Goal: Information Seeking & Learning: Learn about a topic

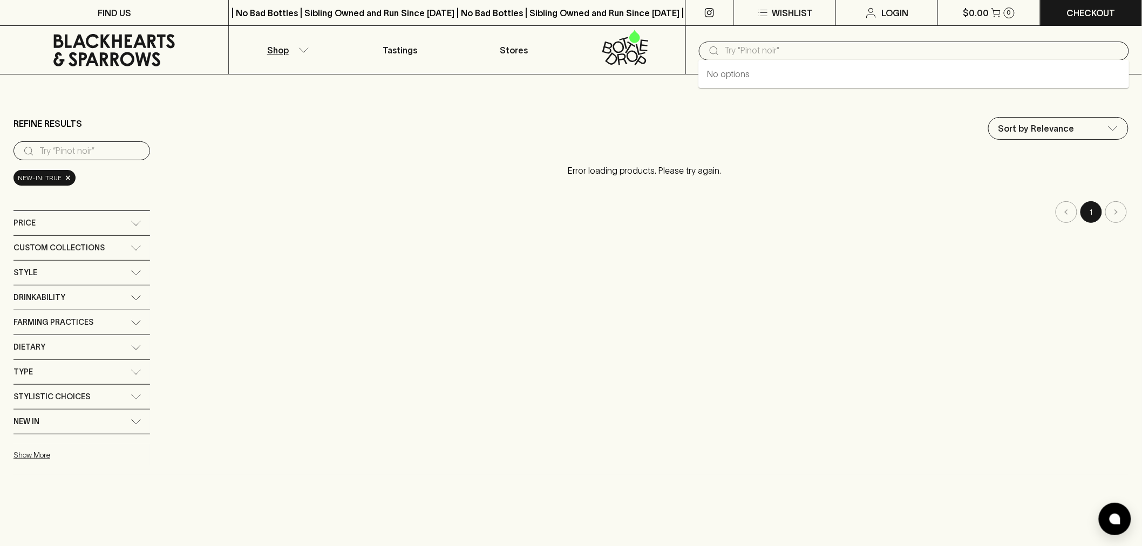
click at [765, 49] on input "text" at bounding box center [923, 50] width 396 height 17
paste input "Little Frances 11th House Sorella 2024"
type input "Little Frances 11th House Sorella 2024"
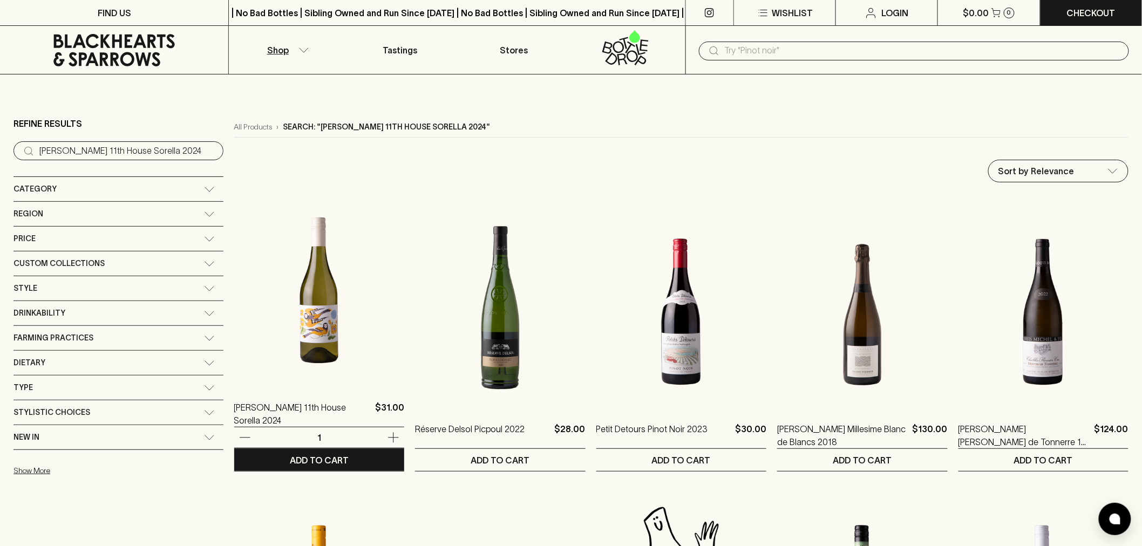
click at [263, 334] on img at bounding box center [319, 290] width 170 height 189
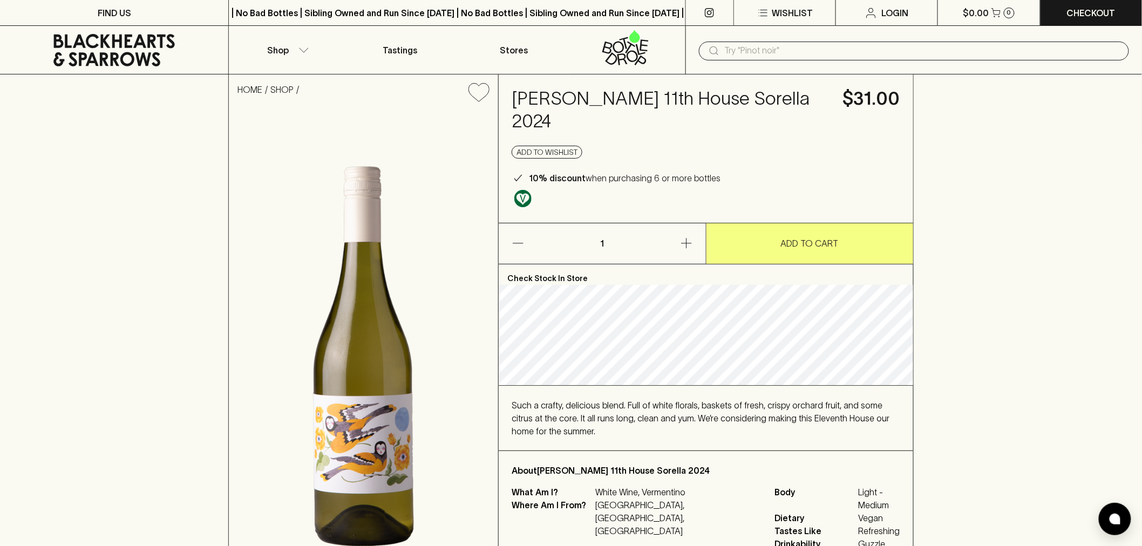
click at [138, 55] on icon at bounding box center [114, 50] width 212 height 32
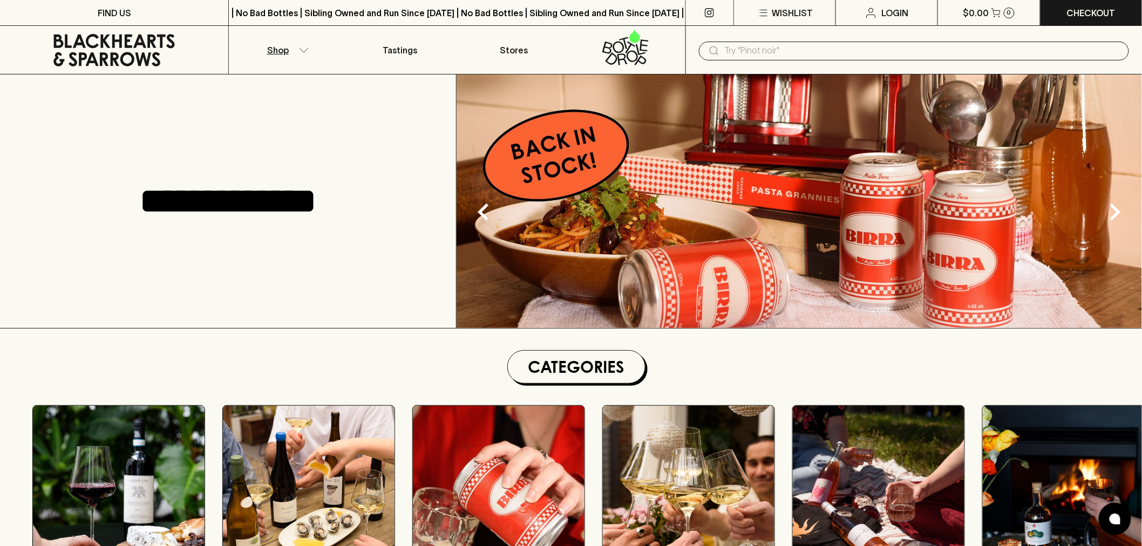
click at [301, 52] on icon "button" at bounding box center [304, 50] width 11 height 5
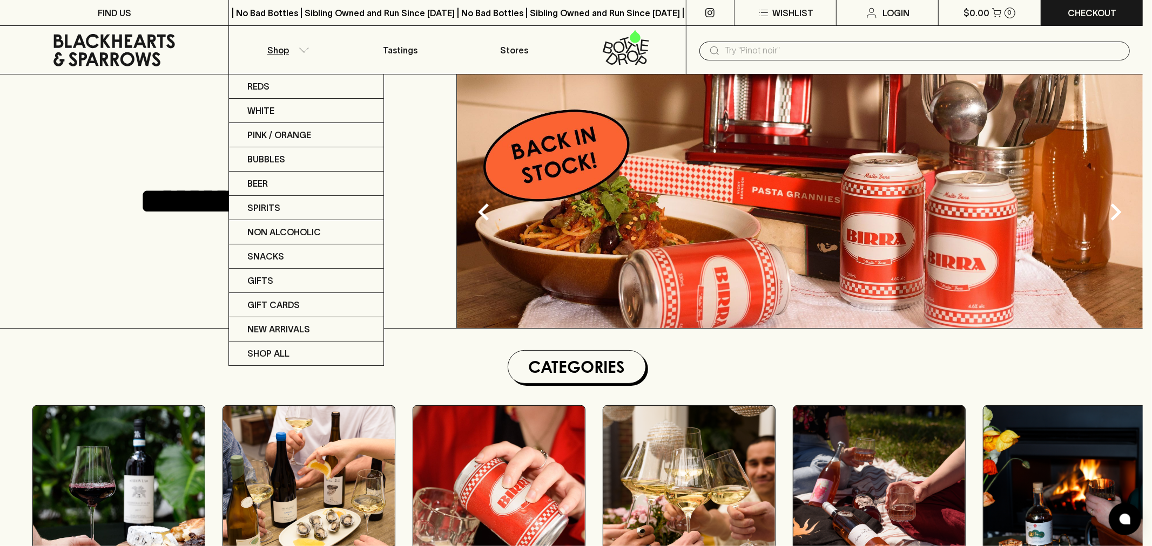
click at [301, 52] on div at bounding box center [576, 273] width 1152 height 546
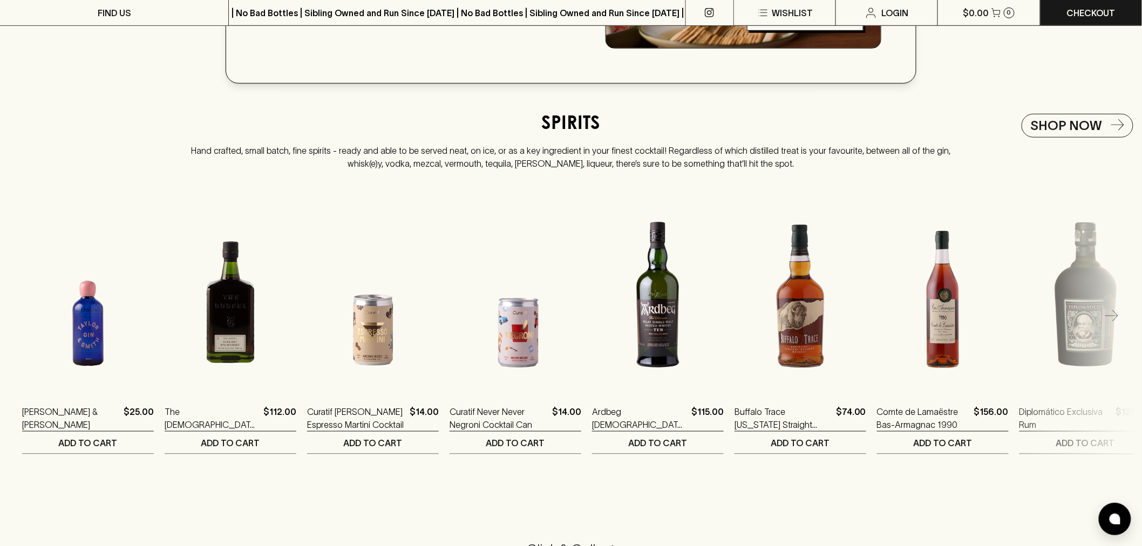
scroll to position [1979, 0]
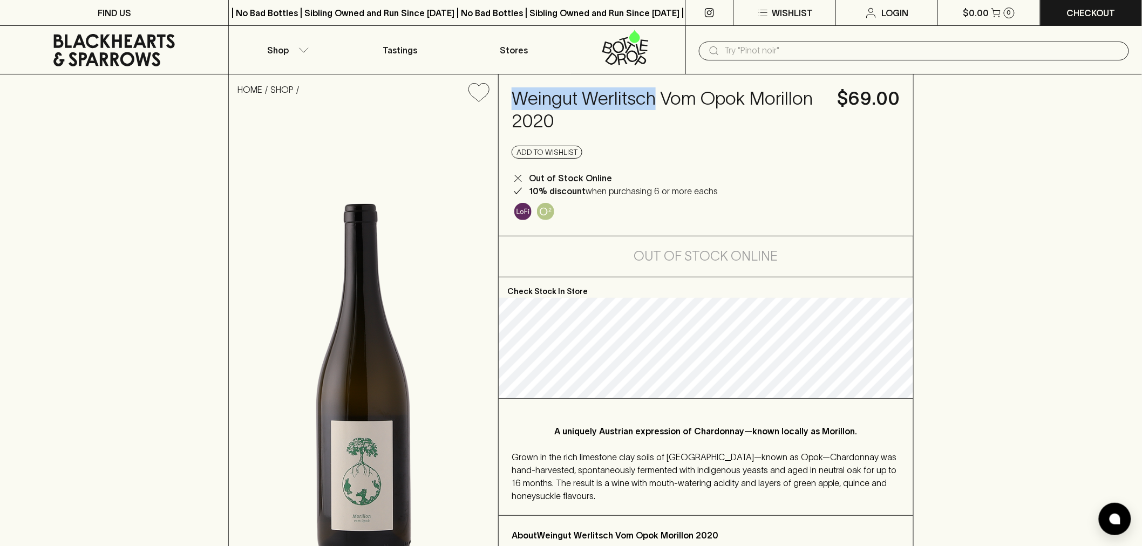
drag, startPoint x: 516, startPoint y: 94, endPoint x: 651, endPoint y: 100, distance: 134.6
click at [651, 100] on h4 "Weingut Werlitsch Vom Opok Morillon 2020" at bounding box center [668, 109] width 313 height 45
copy h4 "Weingut Werlitsch"
click at [104, 58] on icon at bounding box center [113, 50] width 121 height 32
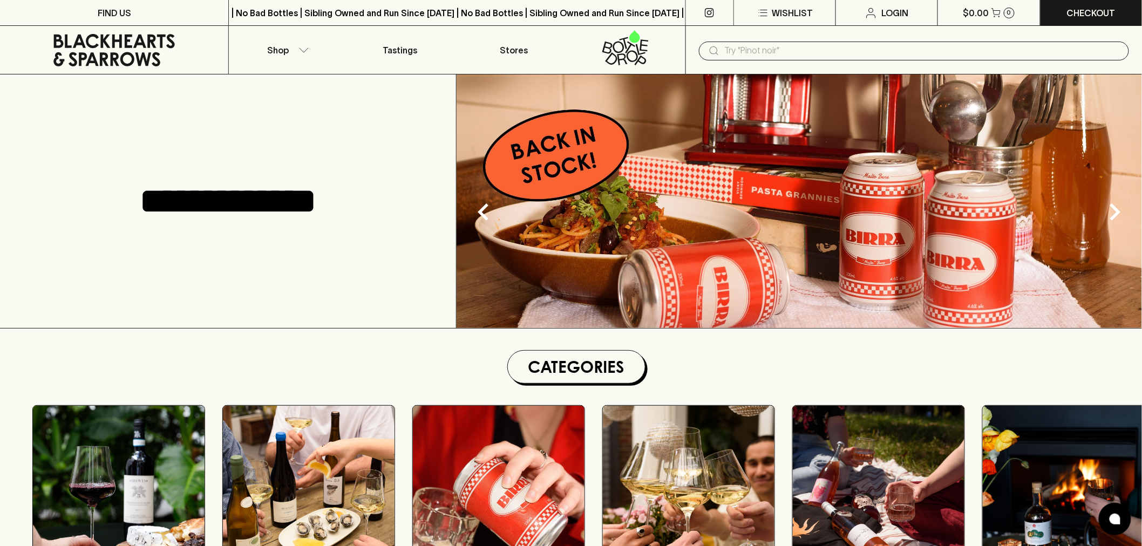
click at [659, 213] on img at bounding box center [800, 202] width 686 height 254
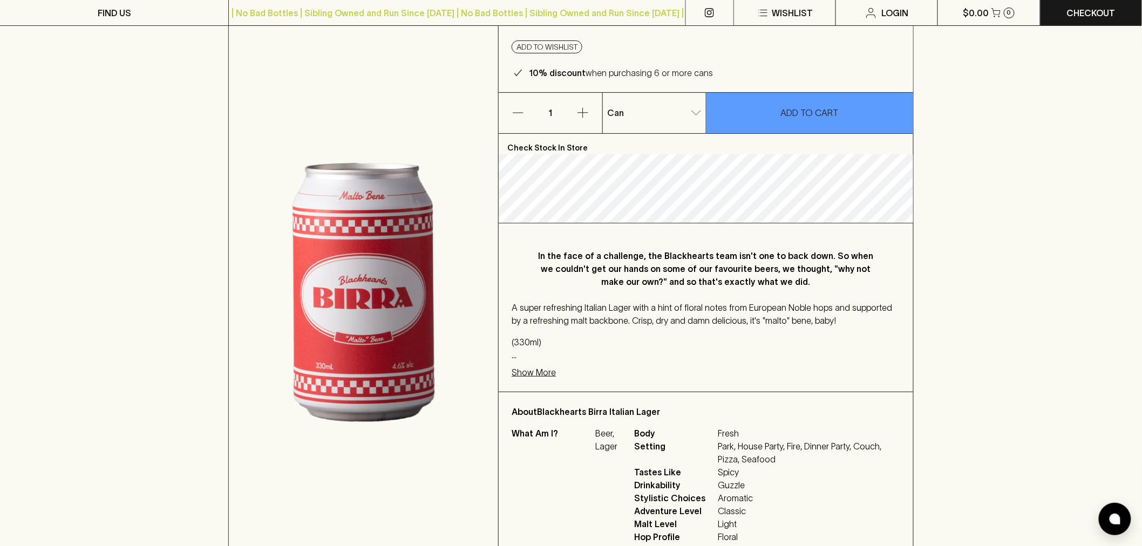
scroll to position [120, 0]
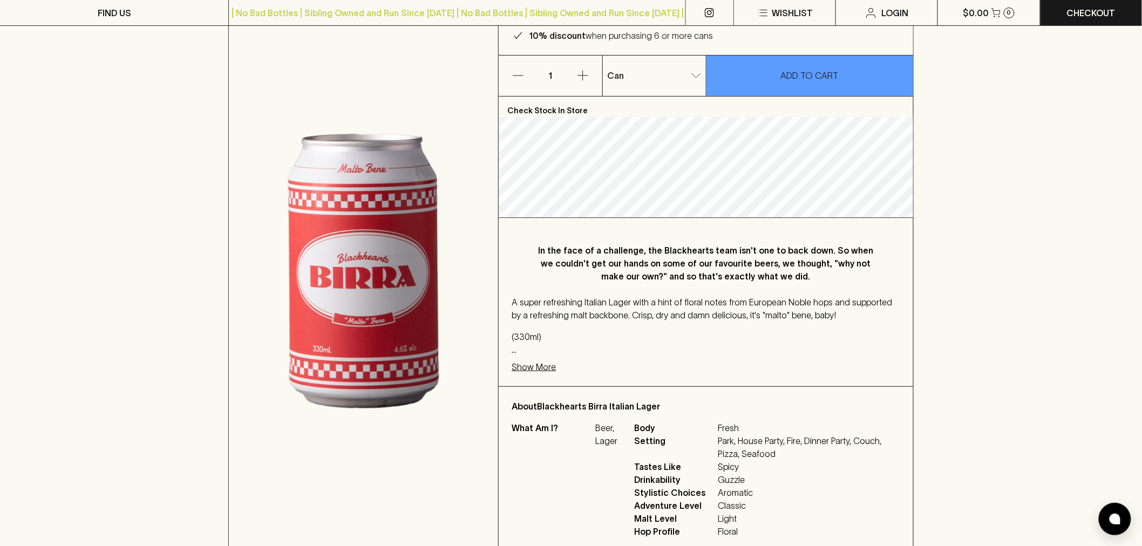
click at [543, 368] on p "Show More" at bounding box center [534, 367] width 44 height 13
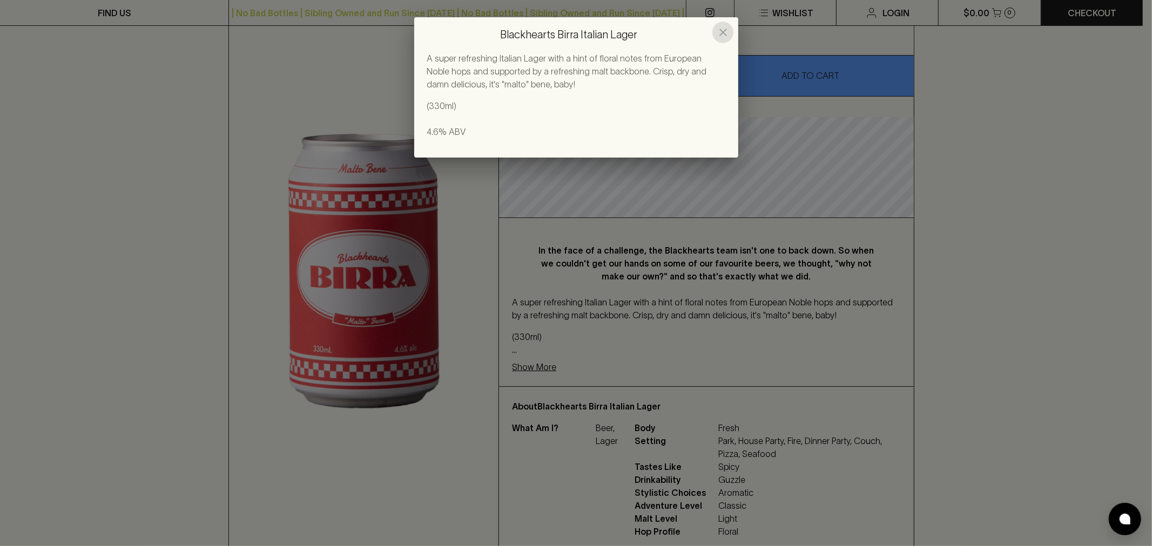
click at [725, 32] on icon "close" at bounding box center [722, 32] width 13 height 13
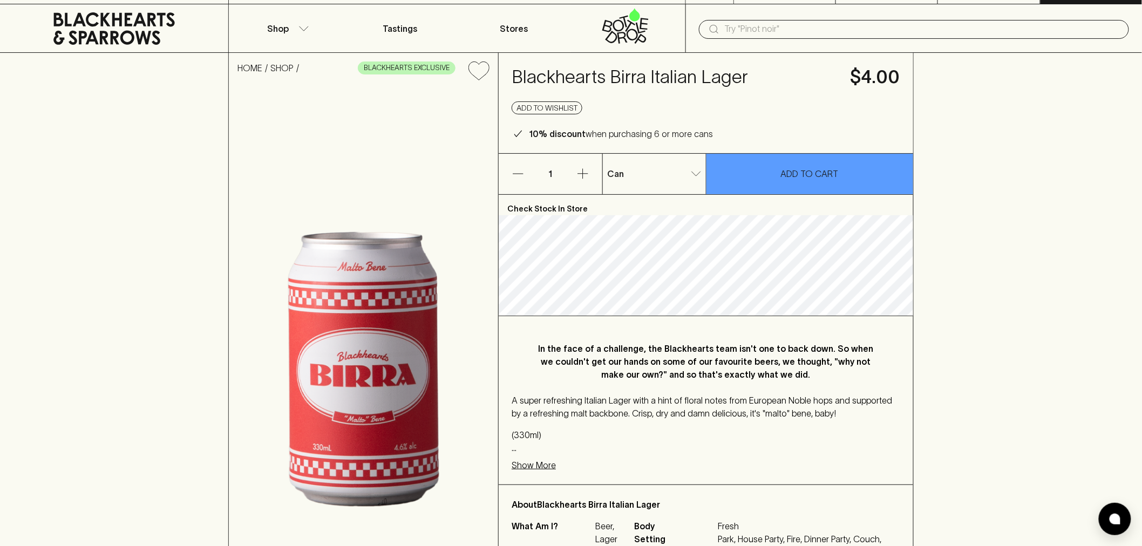
scroll to position [0, 0]
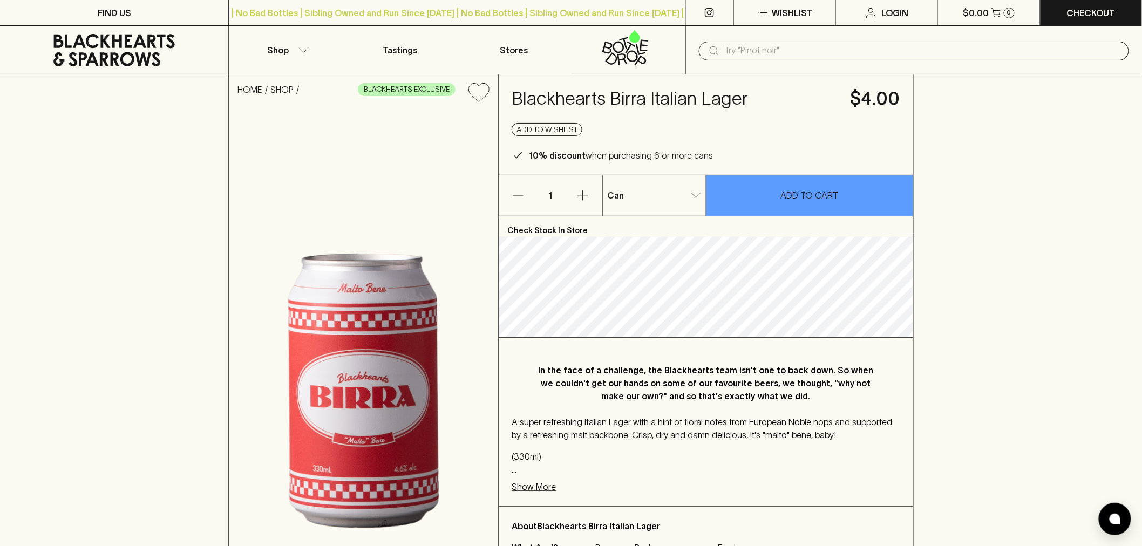
click at [107, 39] on icon at bounding box center [114, 50] width 212 height 32
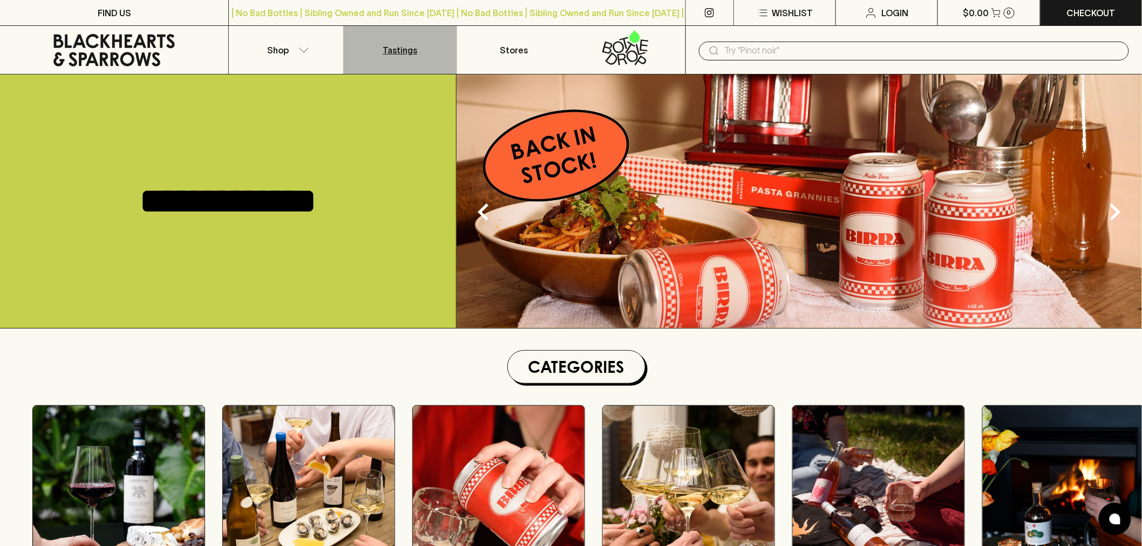
click at [412, 47] on p "Tastings" at bounding box center [400, 50] width 35 height 13
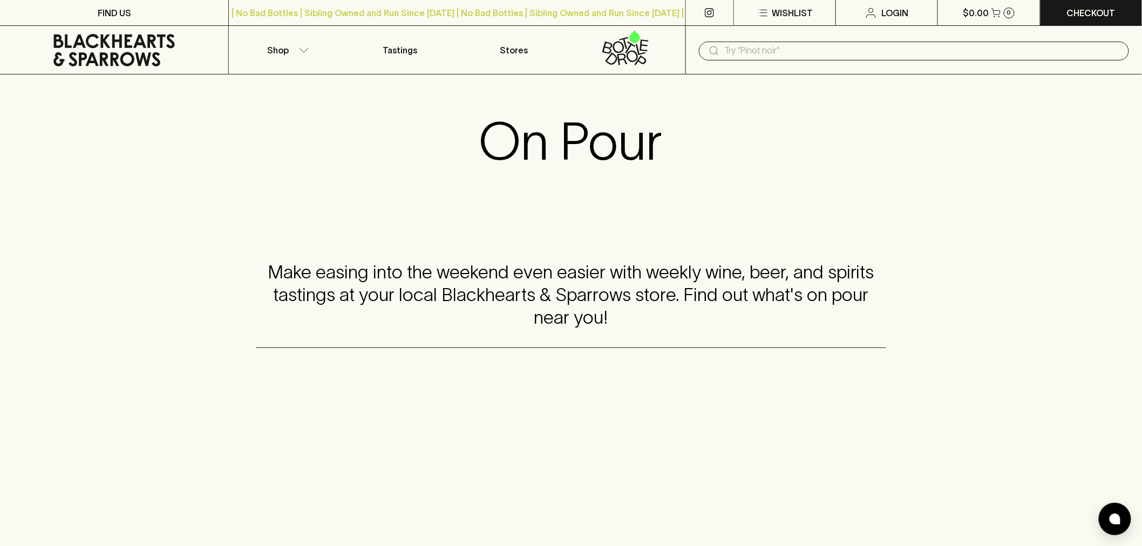
click at [84, 44] on icon at bounding box center [113, 50] width 121 height 32
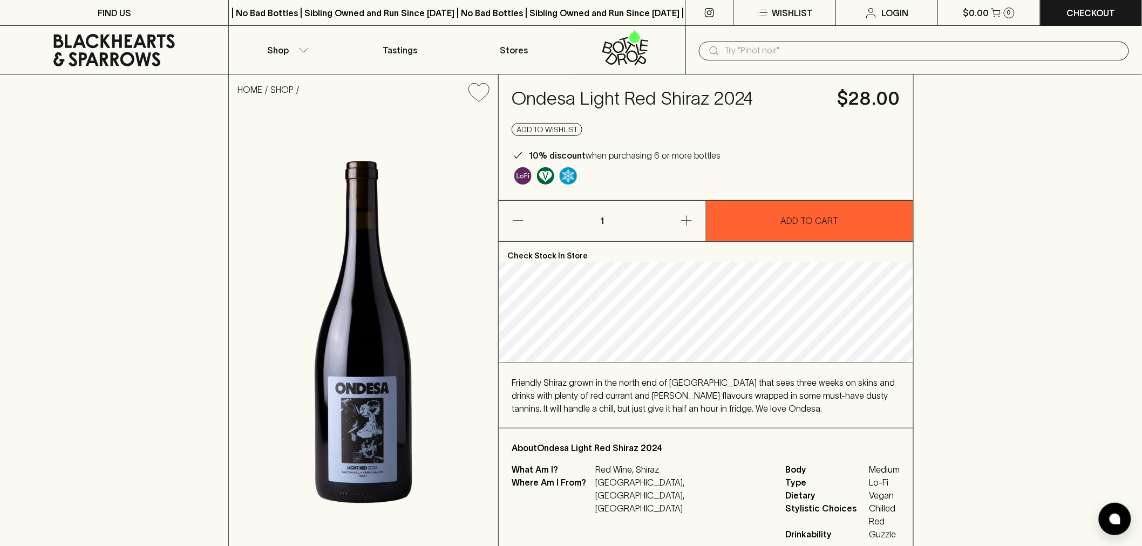
click at [697, 411] on span "Friendly Shiraz grown in the north end of Yarra Valley that sees three weeks on…" at bounding box center [703, 396] width 383 height 36
click at [706, 412] on span "Friendly Shiraz grown in the north end of Yarra Valley that sees three weeks on…" at bounding box center [703, 396] width 383 height 36
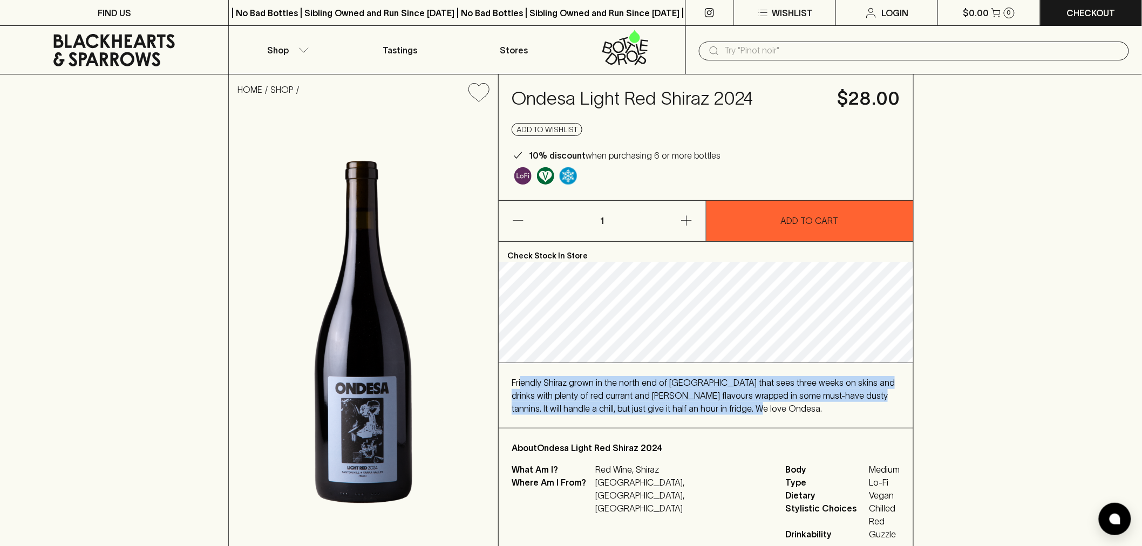
drag, startPoint x: 705, startPoint y: 409, endPoint x: 527, endPoint y: 390, distance: 178.6
click at [519, 385] on span "Friendly Shiraz grown in the north end of Yarra Valley that sees three weeks on…" at bounding box center [703, 396] width 383 height 36
click at [563, 396] on span "Friendly Shiraz grown in the north end of Yarra Valley that sees three weeks on…" at bounding box center [703, 396] width 383 height 36
click at [705, 403] on span "Friendly Shiraz grown in the north end of Yarra Valley that sees three weeks on…" at bounding box center [703, 396] width 383 height 36
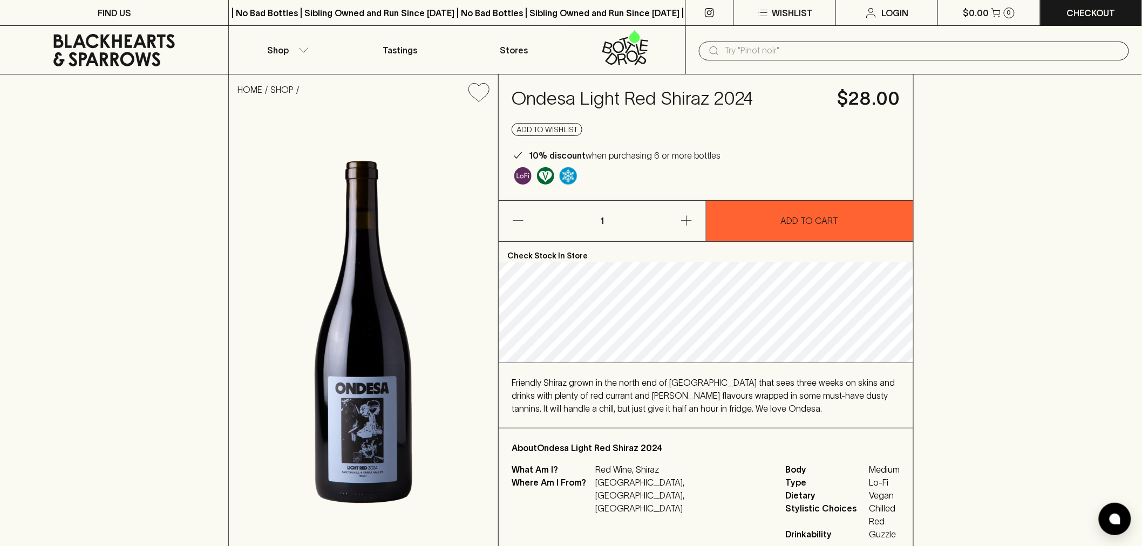
click at [748, 409] on div "Friendly Shiraz grown in the north end of Yarra Valley that sees three weeks on…" at bounding box center [706, 395] width 389 height 39
click at [783, 54] on input "text" at bounding box center [923, 50] width 396 height 17
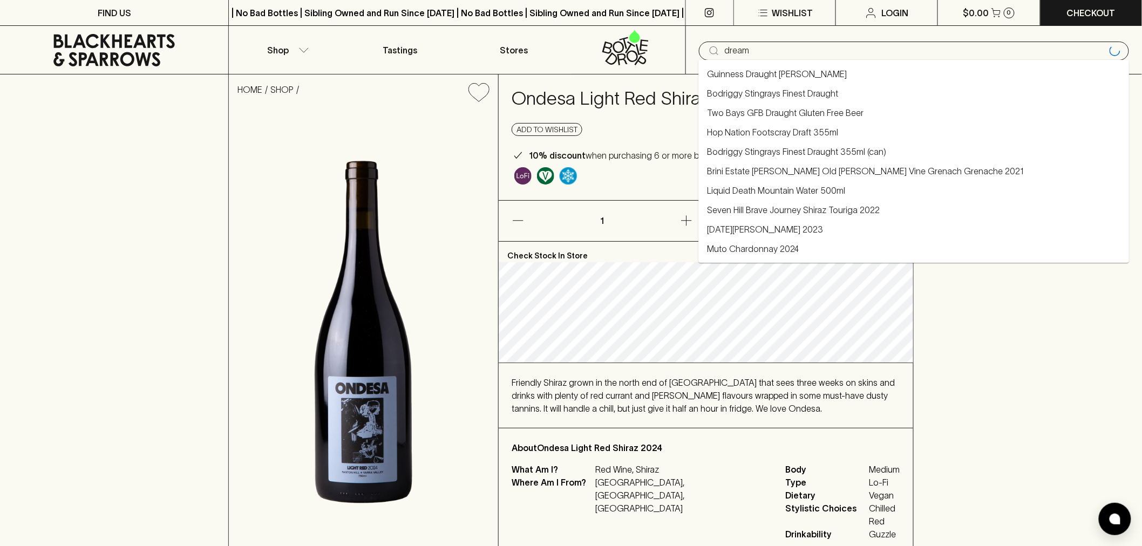
type input "dream"
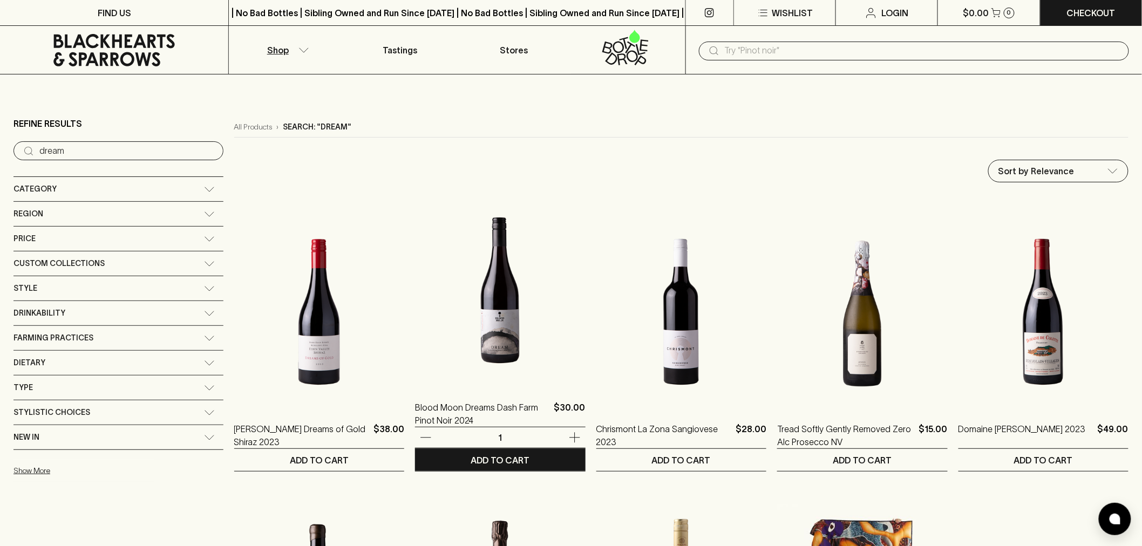
click at [467, 328] on img at bounding box center [500, 290] width 170 height 189
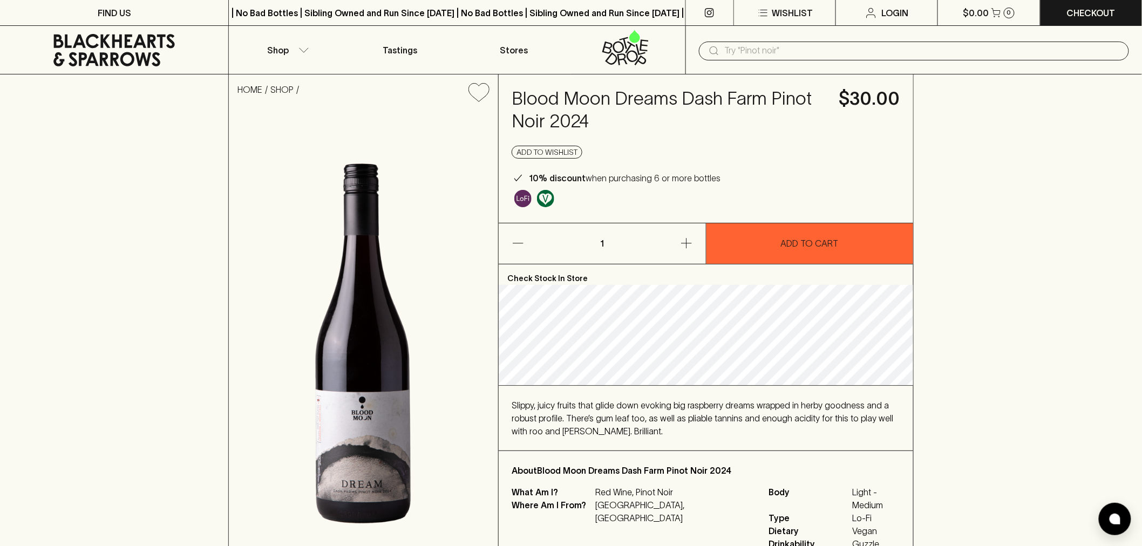
click at [138, 46] on icon at bounding box center [114, 50] width 212 height 32
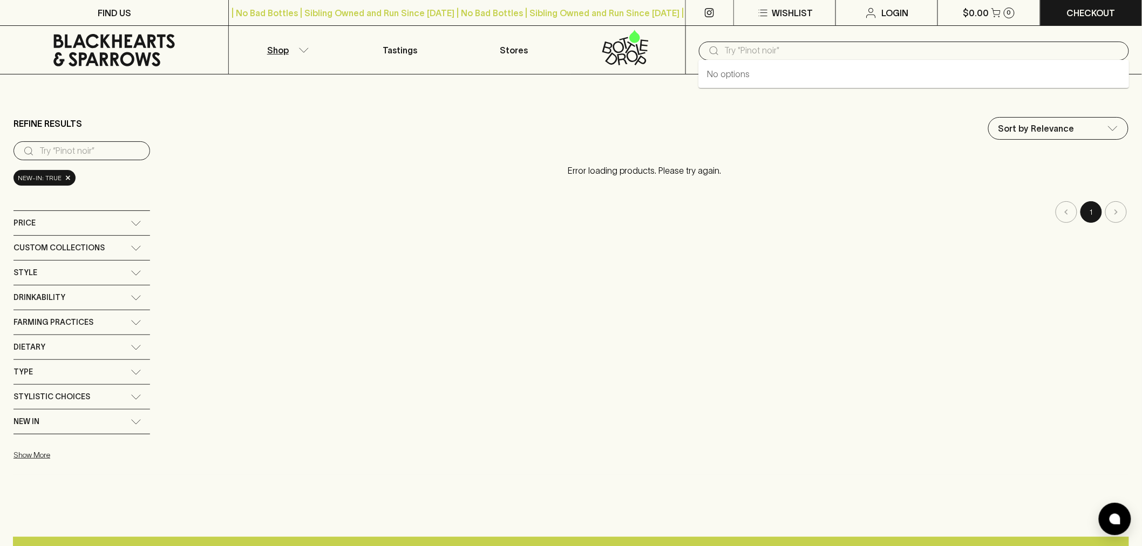
click at [794, 52] on input "text" at bounding box center [923, 50] width 396 height 17
paste input "Bizzarro Bitter Aperitivo Spritz"
type input "Bizzarro Bitter Aperitivo Spritz"
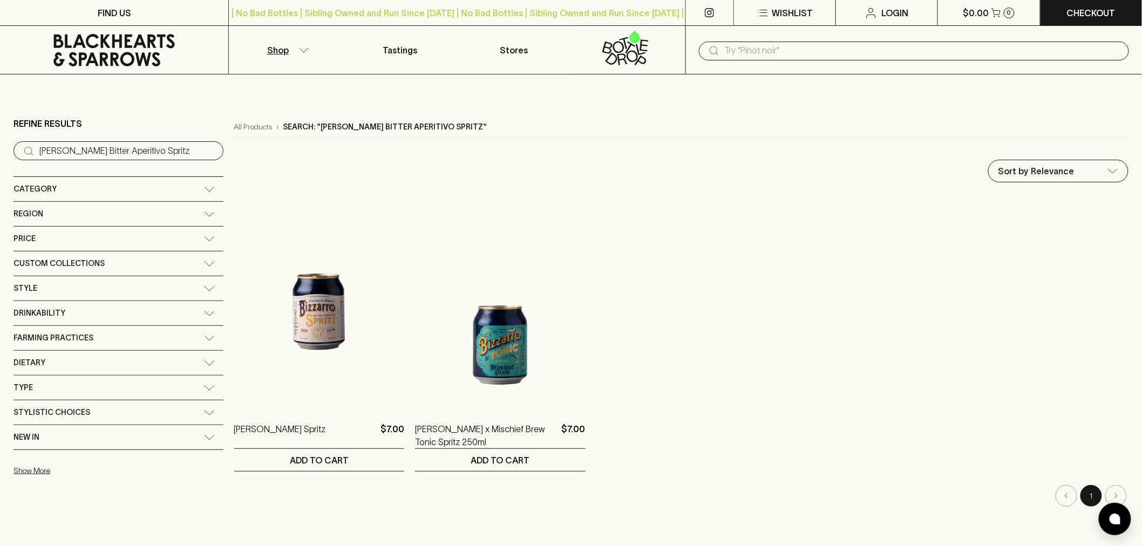
click at [94, 50] on icon at bounding box center [114, 50] width 212 height 32
